Goal: Transaction & Acquisition: Obtain resource

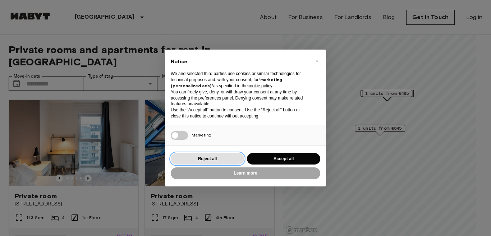
click at [237, 158] on button "Reject all" at bounding box center [207, 159] width 73 height 12
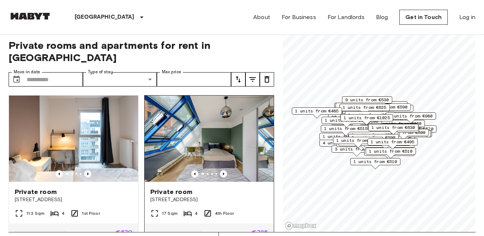
scroll to position [4, 0]
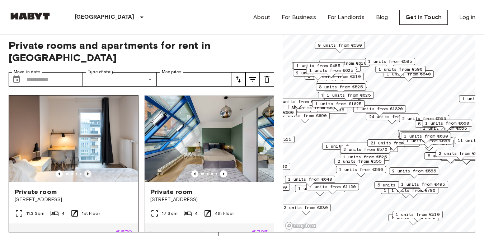
click at [86, 170] on icon "Previous image" at bounding box center [87, 173] width 7 height 7
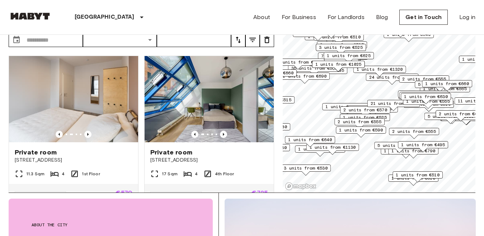
scroll to position [35, 0]
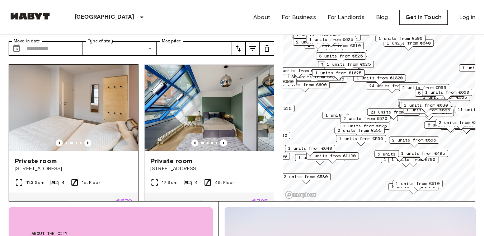
click at [96, 115] on img at bounding box center [73, 108] width 129 height 86
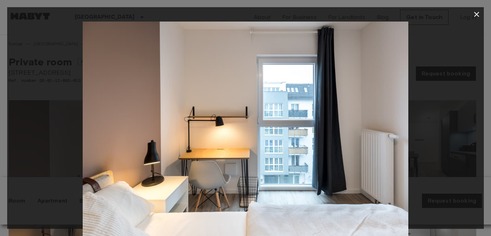
click at [475, 17] on icon "button" at bounding box center [476, 14] width 9 height 9
